Goal: Task Accomplishment & Management: Use online tool/utility

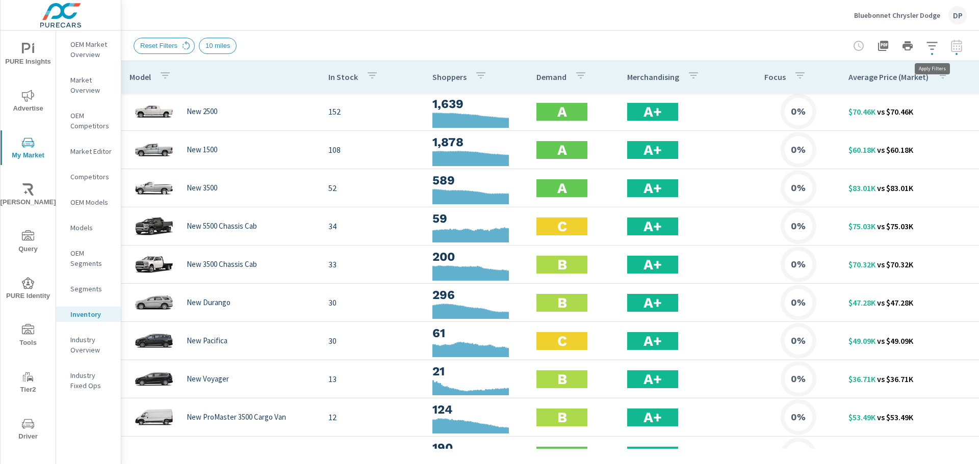
click at [934, 51] on icon "button" at bounding box center [932, 46] width 12 height 12
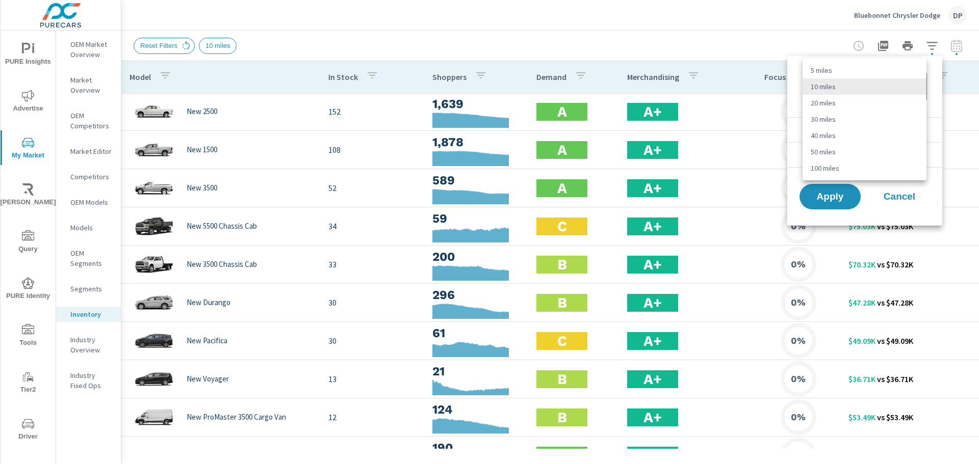
click at [839, 79] on body "PURE Insights Advertise My Market Riley AI Query PURE Identity Tools Tier2 Driv…" at bounding box center [489, 232] width 979 height 464
click at [510, 38] on div at bounding box center [489, 232] width 979 height 464
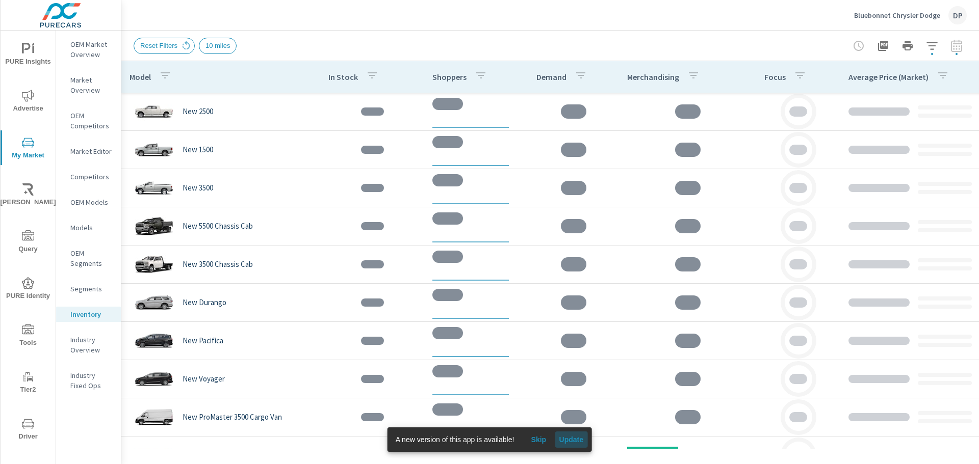
click at [569, 444] on span "Update" at bounding box center [571, 439] width 24 height 9
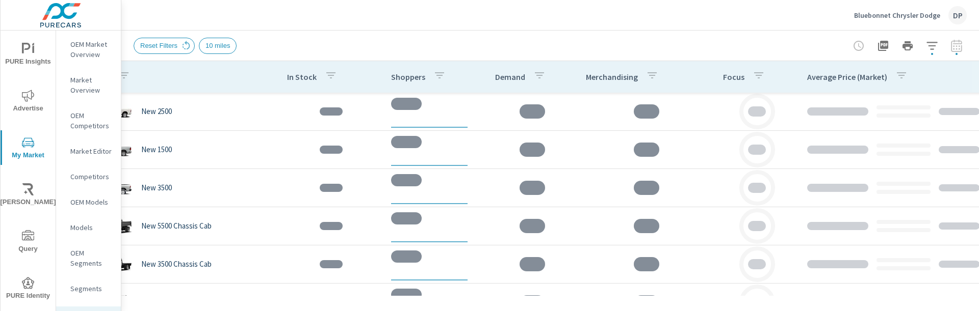
scroll to position [0, 71]
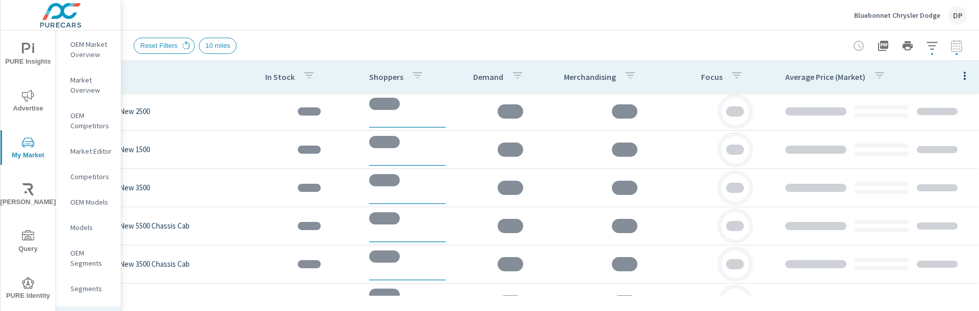
scroll to position [0, 18]
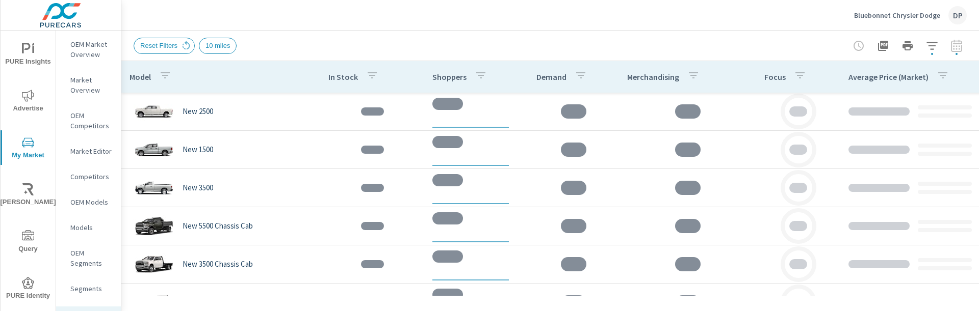
scroll to position [0, 71]
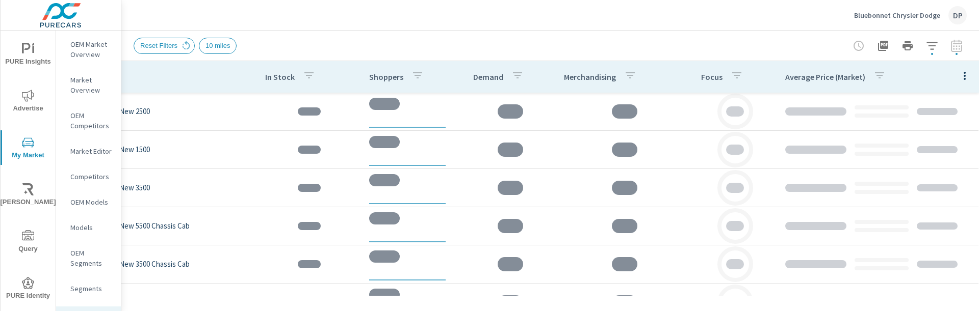
click at [695, 79] on icon "button" at bounding box center [964, 76] width 12 height 12
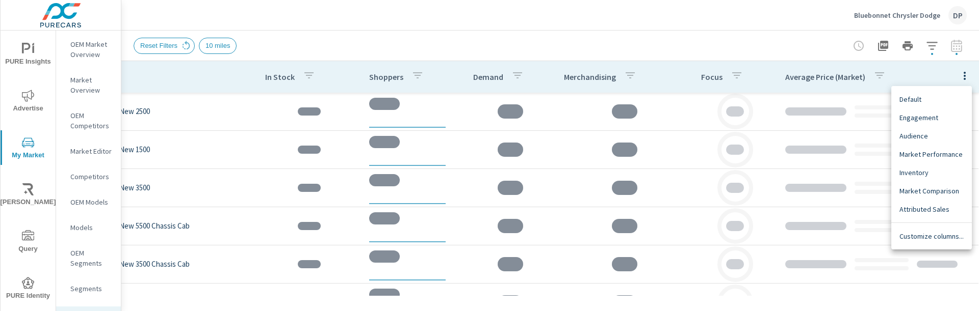
click at [586, 40] on div at bounding box center [489, 155] width 979 height 311
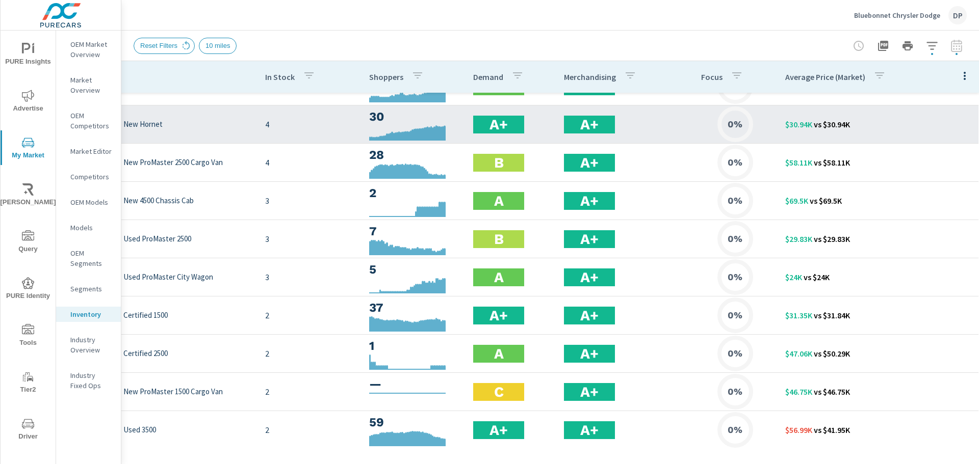
scroll to position [357, 71]
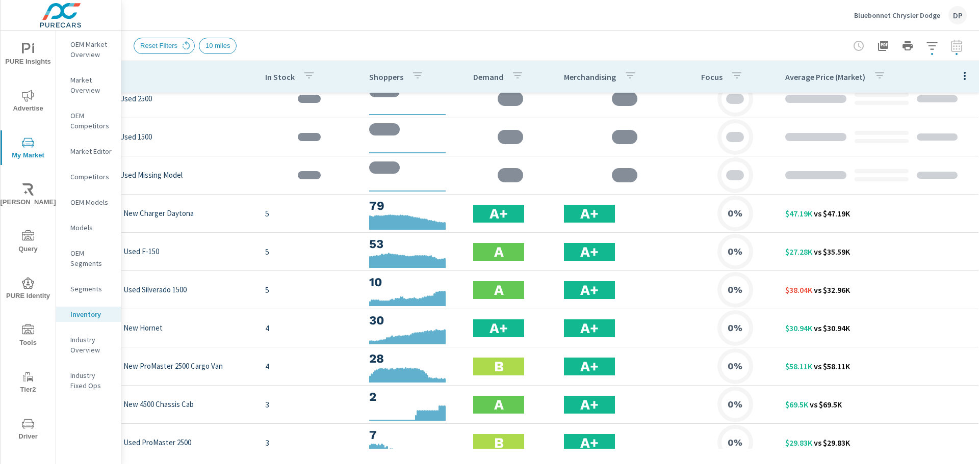
click at [695, 82] on p "Average Price (Market)" at bounding box center [825, 77] width 80 height 10
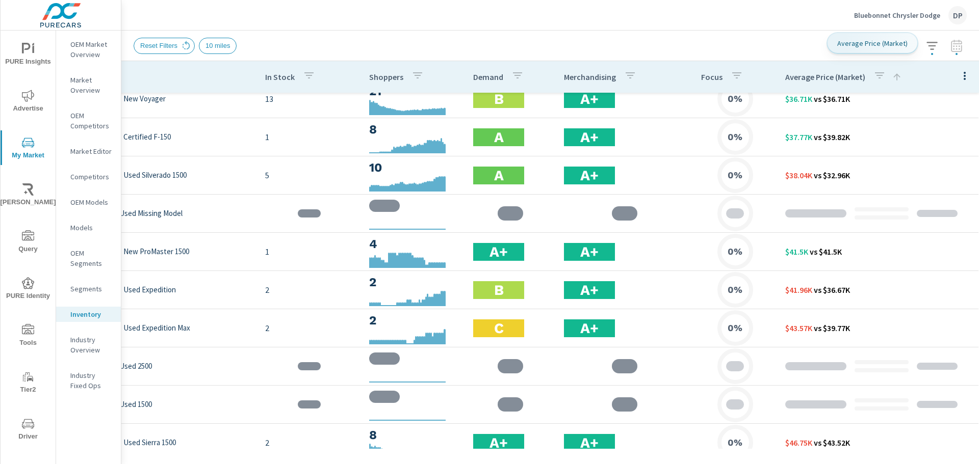
click at [695, 82] on p "Average Price (Market)" at bounding box center [825, 77] width 80 height 10
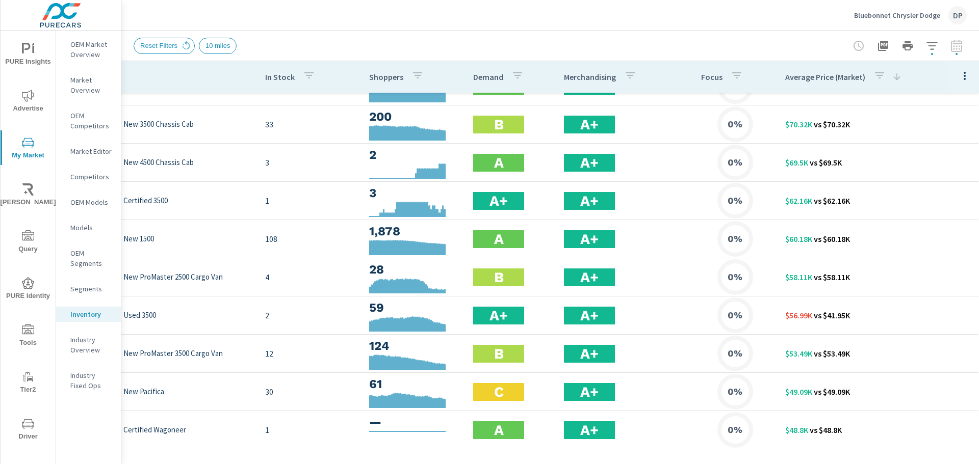
scroll to position [0, 71]
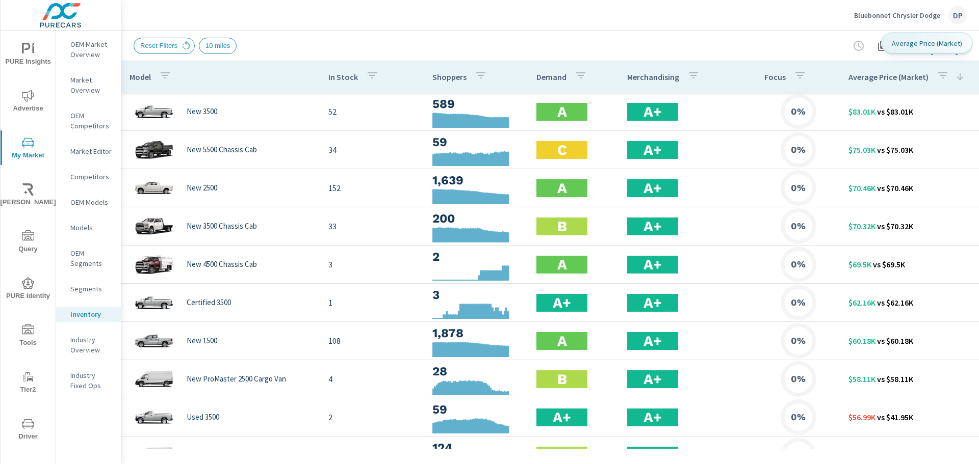
click at [695, 75] on p "Average Price (Market)" at bounding box center [888, 77] width 80 height 10
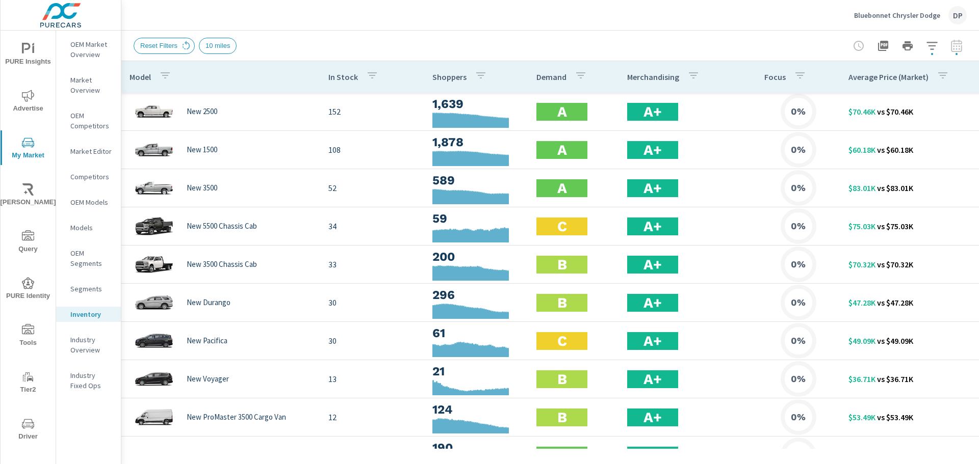
click at [695, 45] on div at bounding box center [907, 46] width 118 height 20
click at [695, 46] on icon "button" at bounding box center [932, 46] width 12 height 12
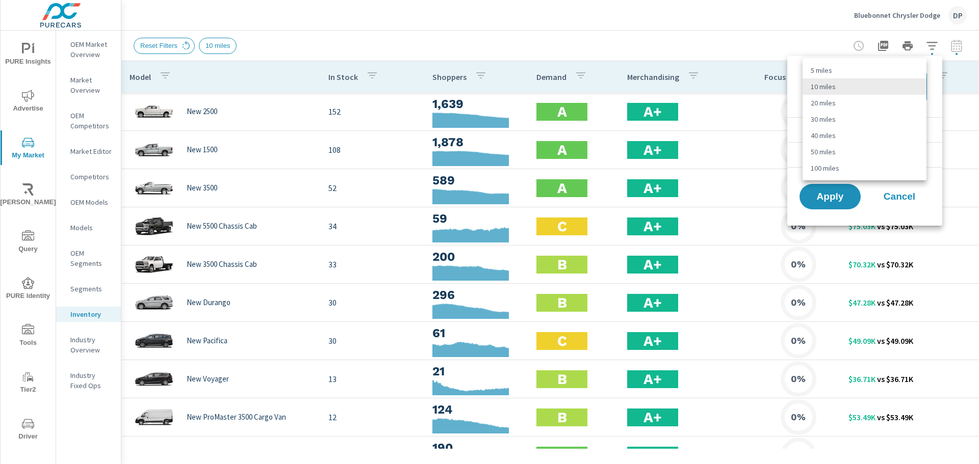
click at [695, 86] on body "PURE Insights Advertise My Market Riley AI Query PURE Identity Tools Tier2 Driv…" at bounding box center [489, 232] width 979 height 464
click at [695, 122] on li "30 miles" at bounding box center [864, 119] width 124 height 16
type Distance "30"
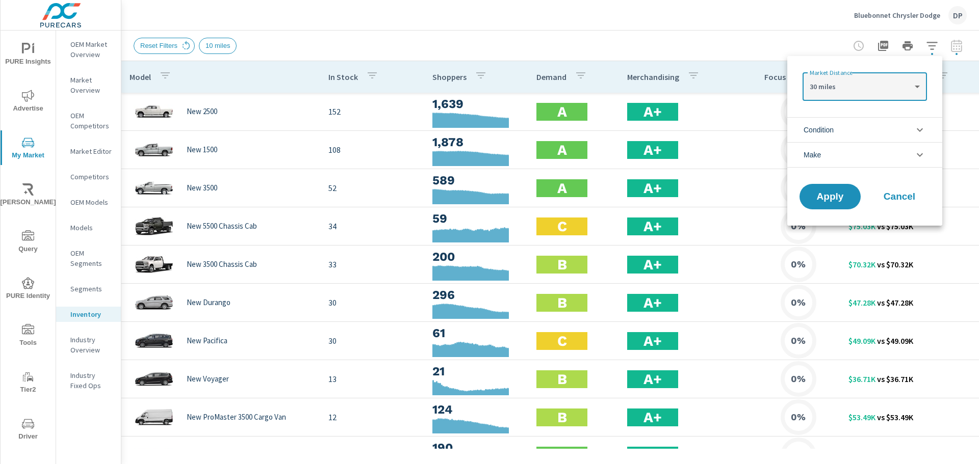
click at [695, 213] on div "Apply Cancel" at bounding box center [864, 199] width 155 height 54
click at [695, 208] on button "Apply" at bounding box center [829, 197] width 63 height 27
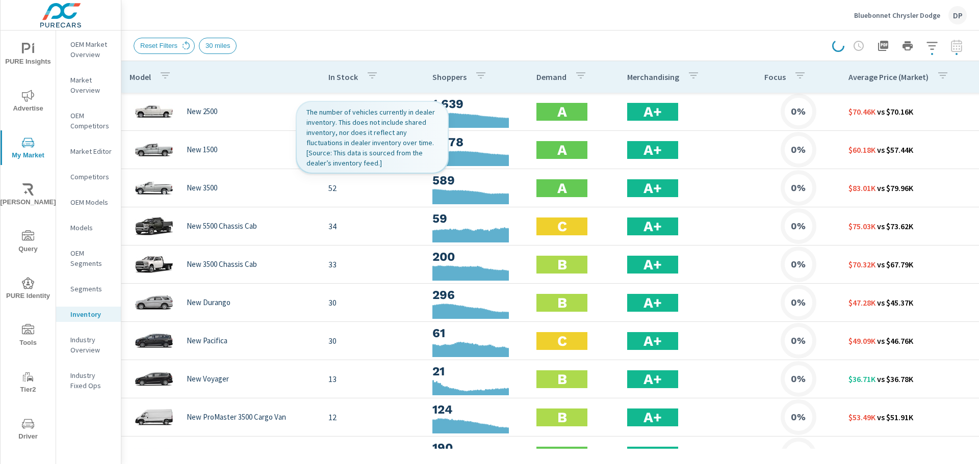
scroll to position [51, 0]
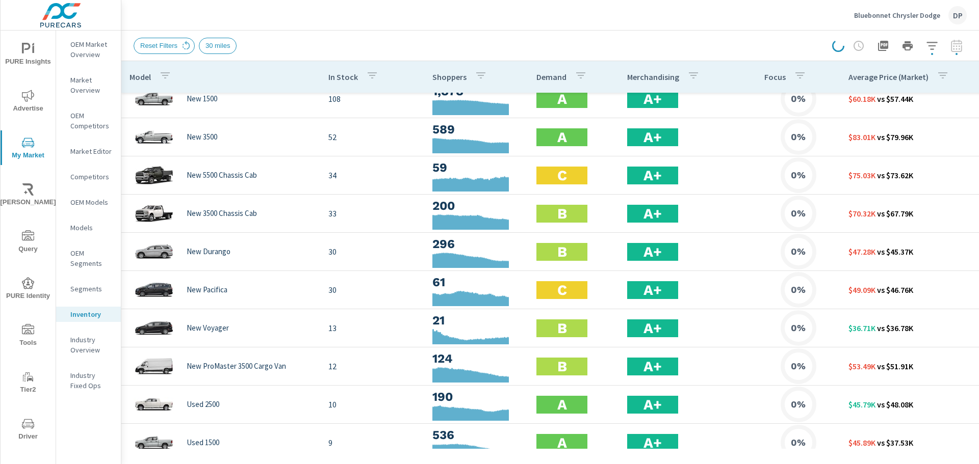
click at [695, 50] on div at bounding box center [899, 46] width 135 height 20
click at [695, 50] on icon "button" at bounding box center [932, 46] width 12 height 12
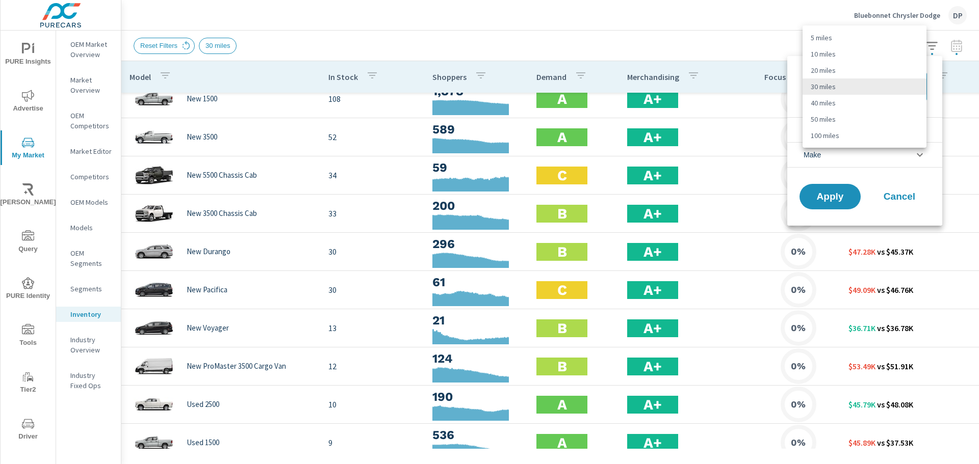
click at [695, 96] on body "PURE Insights Advertise My Market Riley AI Query PURE Identity Tools Tier2 Driv…" at bounding box center [489, 232] width 979 height 464
click at [695, 130] on li "100 miles" at bounding box center [864, 135] width 124 height 16
type Distance "100"
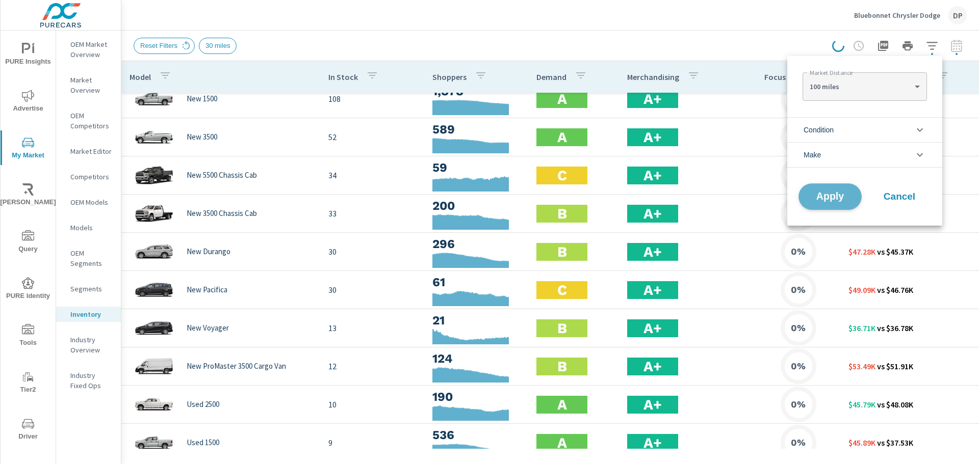
click at [695, 194] on span "Apply" at bounding box center [830, 197] width 42 height 10
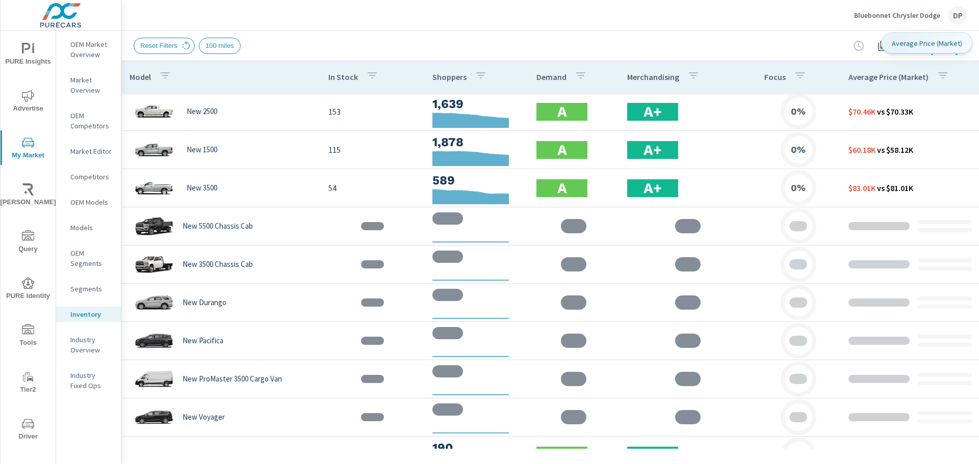
click at [870, 74] on p "Average Price (Market)" at bounding box center [888, 77] width 80 height 10
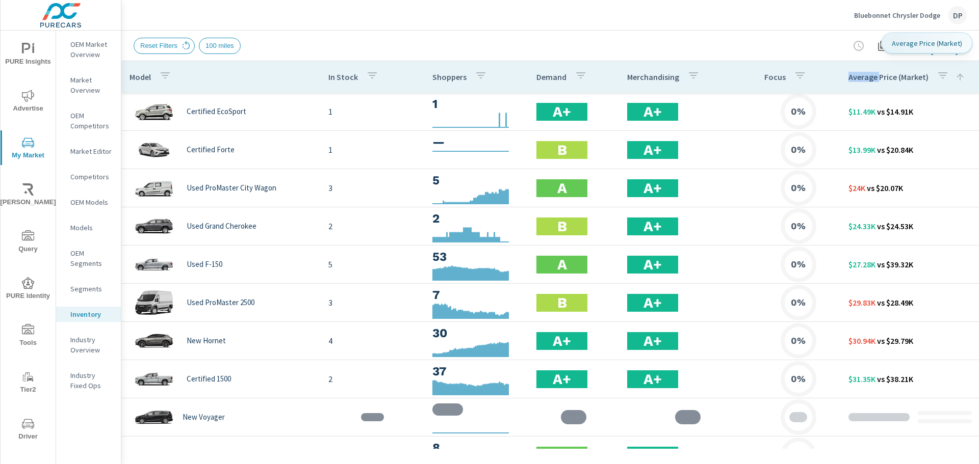
click at [870, 74] on p "Average Price (Market)" at bounding box center [888, 77] width 80 height 10
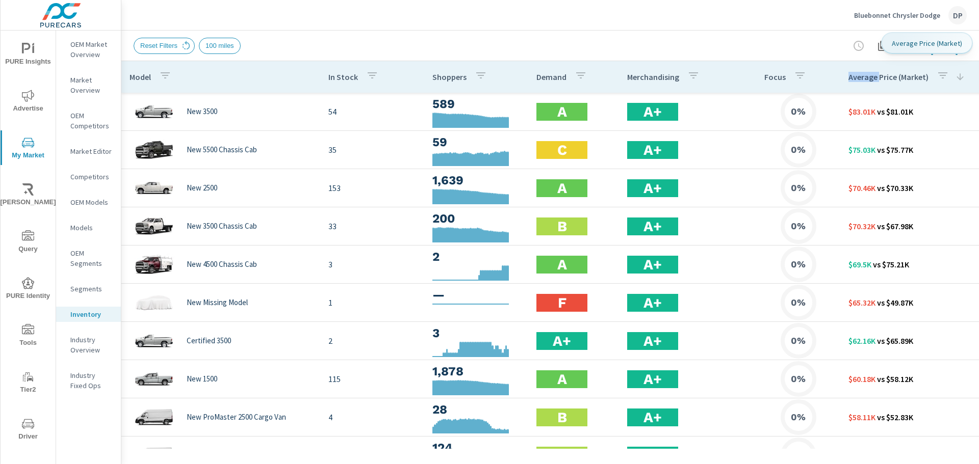
click at [870, 74] on p "Average Price (Market)" at bounding box center [888, 77] width 80 height 10
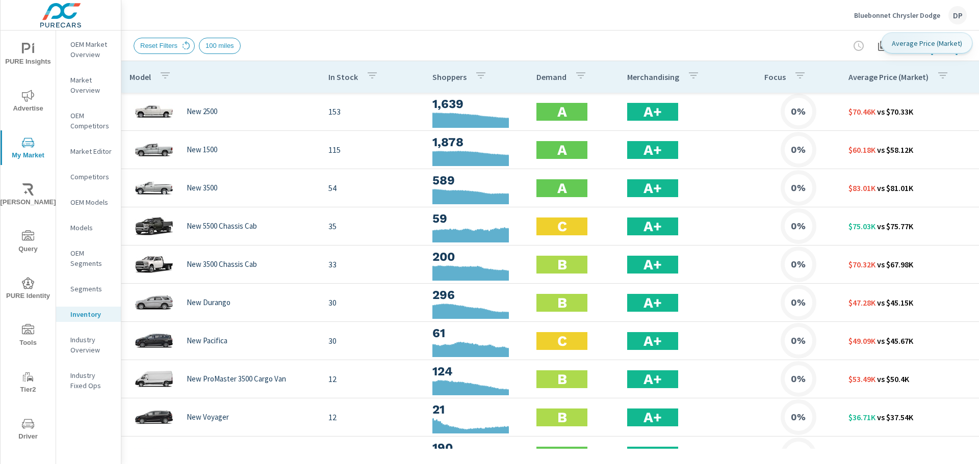
click at [901, 79] on p "Average Price (Market)" at bounding box center [888, 77] width 80 height 10
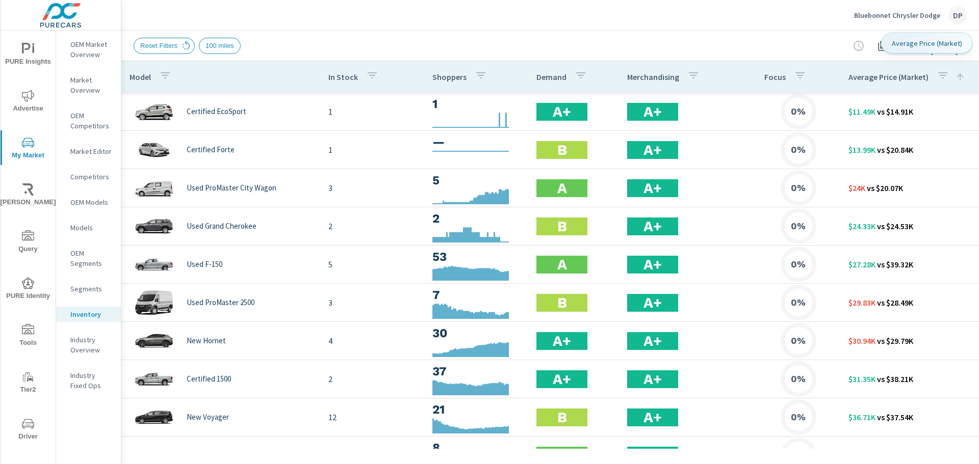
click at [901, 79] on p "Average Price (Market)" at bounding box center [888, 77] width 80 height 10
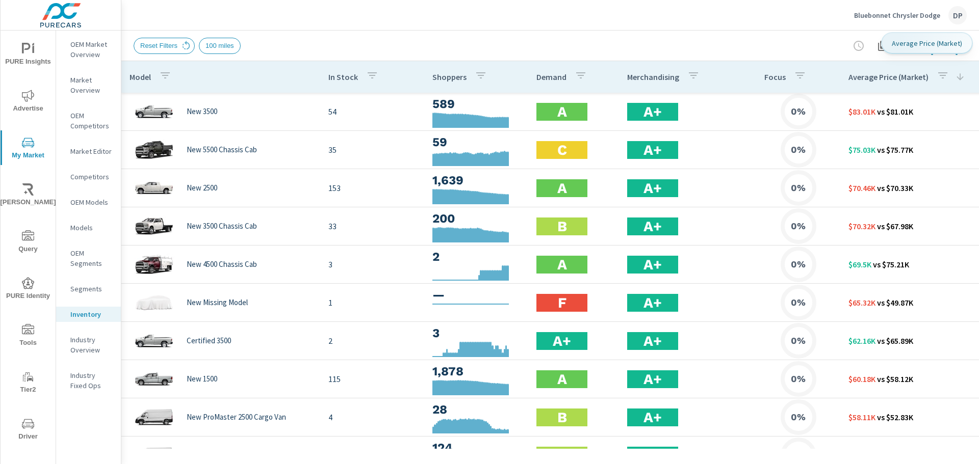
click at [901, 79] on p "Average Price (Market)" at bounding box center [888, 77] width 80 height 10
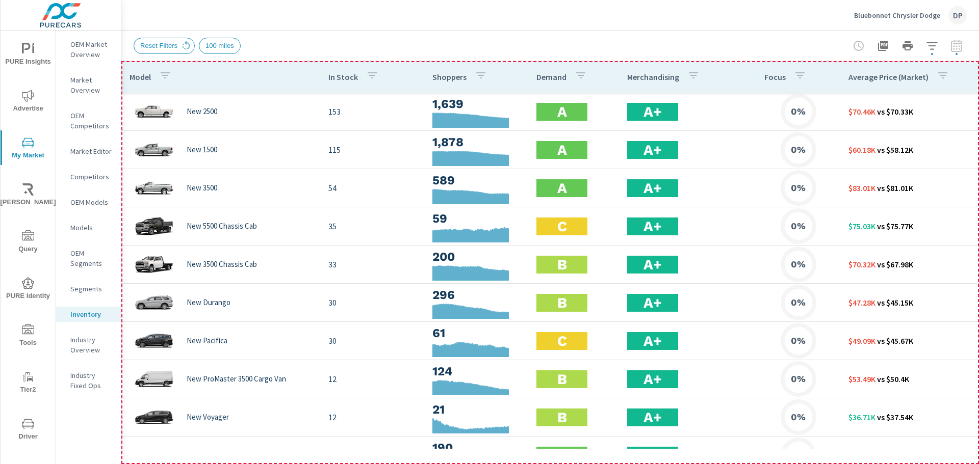
click at [478, 42] on div "Reset Filters 100 miles" at bounding box center [479, 46] width 690 height 16
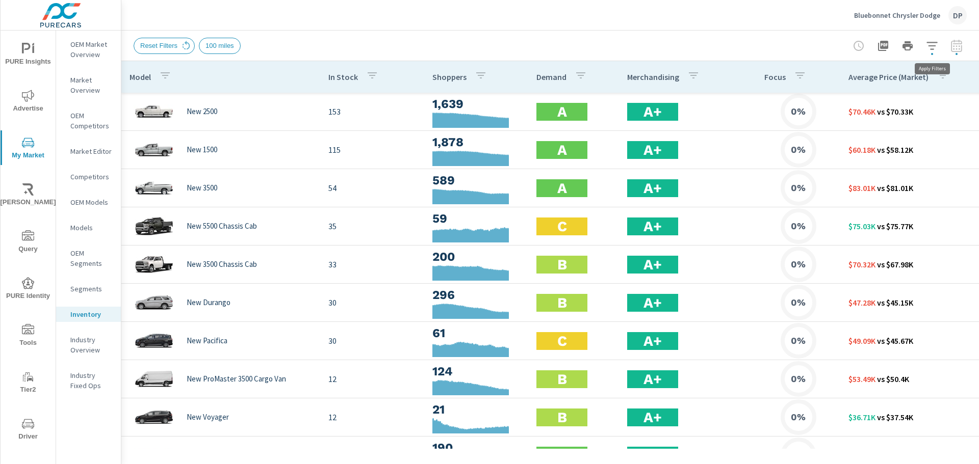
click at [937, 49] on icon "button" at bounding box center [932, 46] width 12 height 12
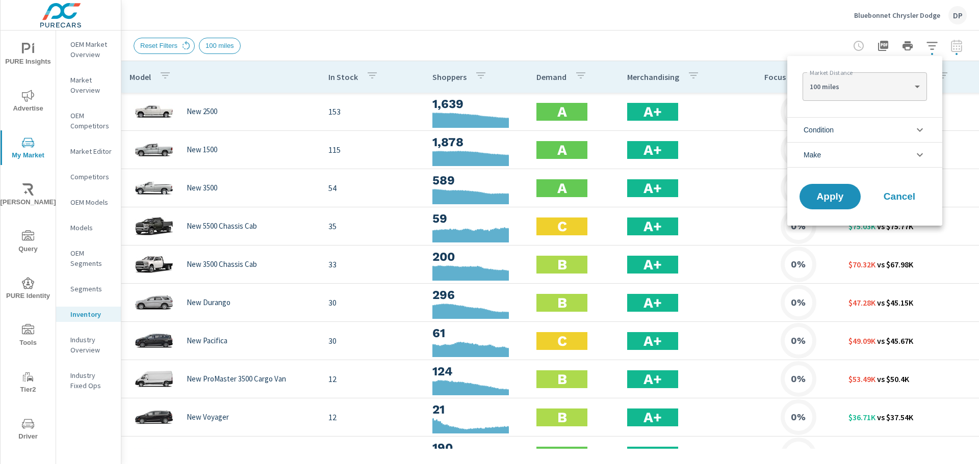
click at [864, 89] on body "PURE Insights Advertise My Market [PERSON_NAME] Query PURE Identity Tools Tier2…" at bounding box center [489, 232] width 979 height 464
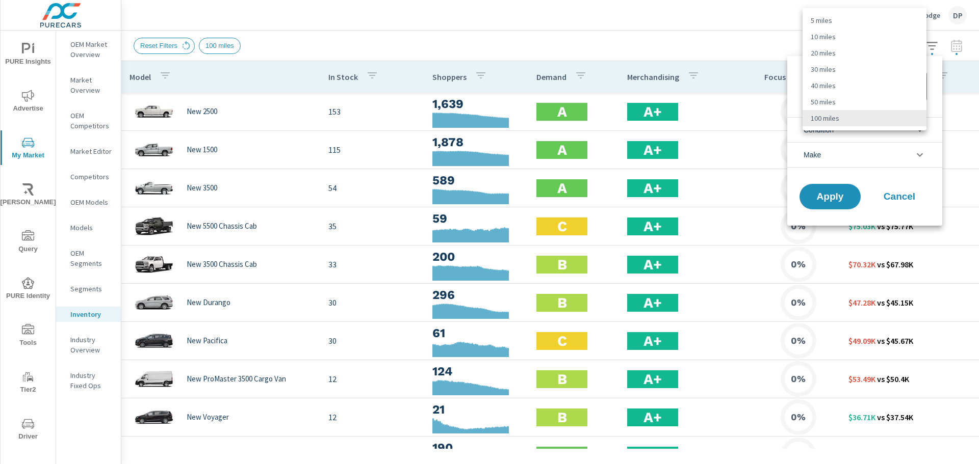
click at [844, 50] on li "20 miles" at bounding box center [864, 53] width 124 height 16
type Distance "20"
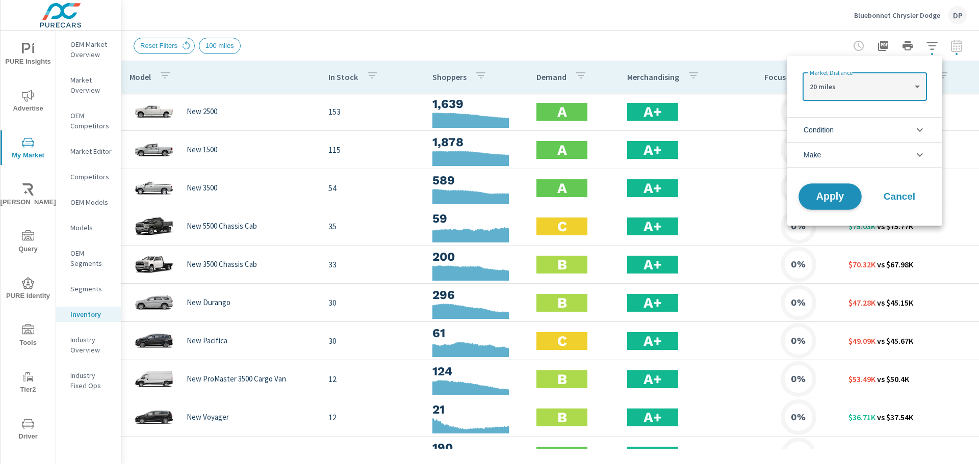
click at [828, 206] on button "Apply" at bounding box center [829, 197] width 63 height 27
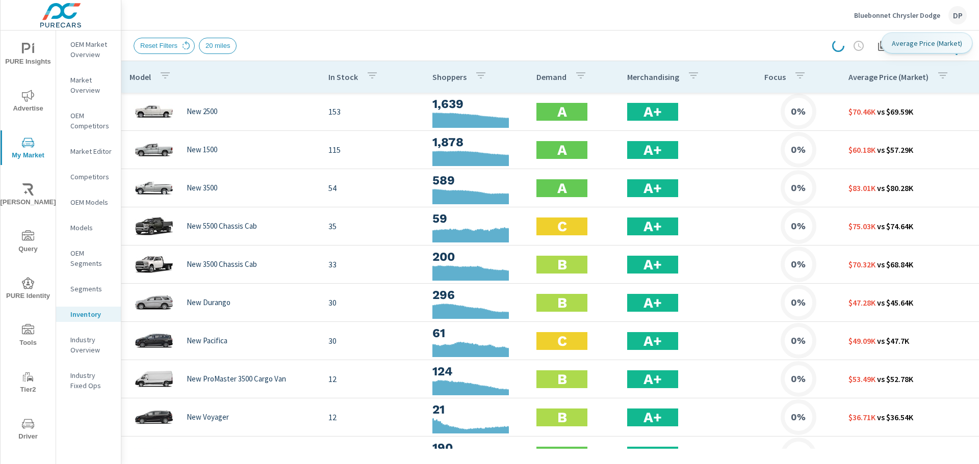
click at [905, 83] on div "Average Price (Market)" at bounding box center [900, 76] width 105 height 23
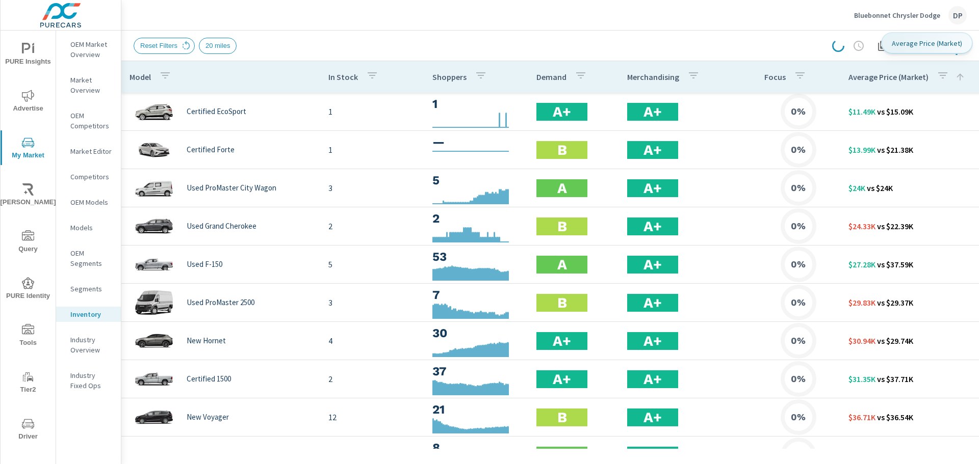
click at [905, 83] on div "Average Price (Market)" at bounding box center [916, 76] width 137 height 23
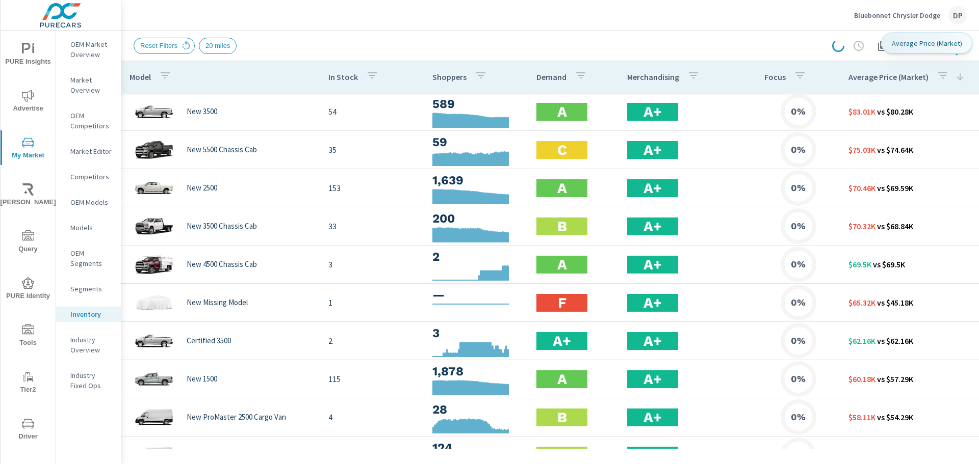
click at [905, 83] on div "Average Price (Market)" at bounding box center [916, 76] width 137 height 23
